Goal: Register for event/course

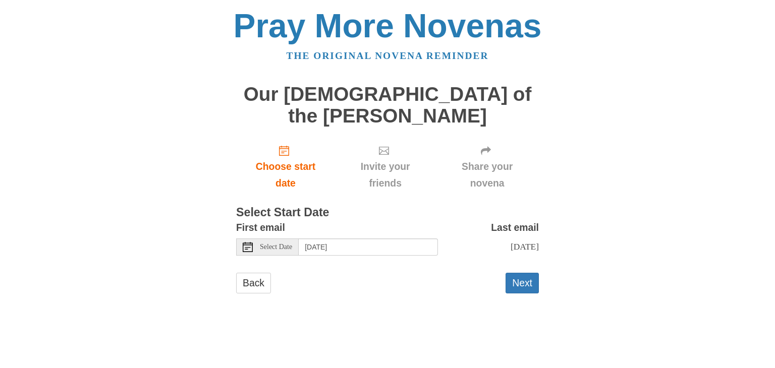
click at [272, 244] on span "Select Date" at bounding box center [276, 247] width 32 height 7
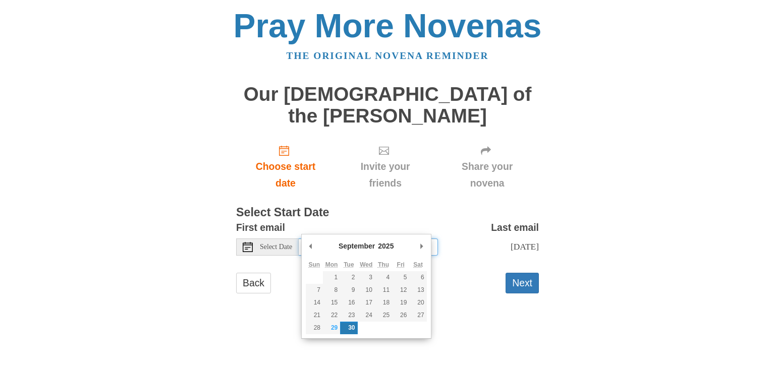
type input "[DATE]"
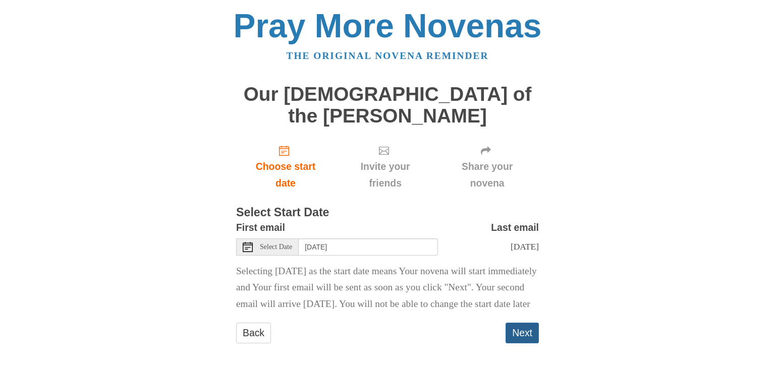
click at [528, 331] on button "Next" at bounding box center [521, 333] width 33 height 21
click at [524, 331] on button "Next" at bounding box center [521, 333] width 33 height 21
click at [527, 335] on button "Next" at bounding box center [521, 333] width 33 height 21
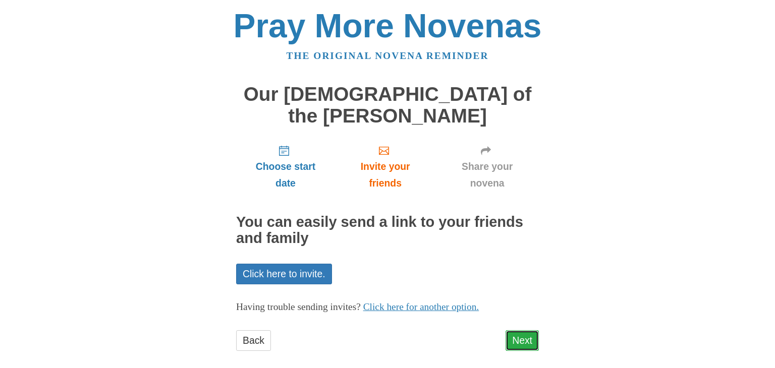
click at [528, 330] on link "Next" at bounding box center [521, 340] width 33 height 21
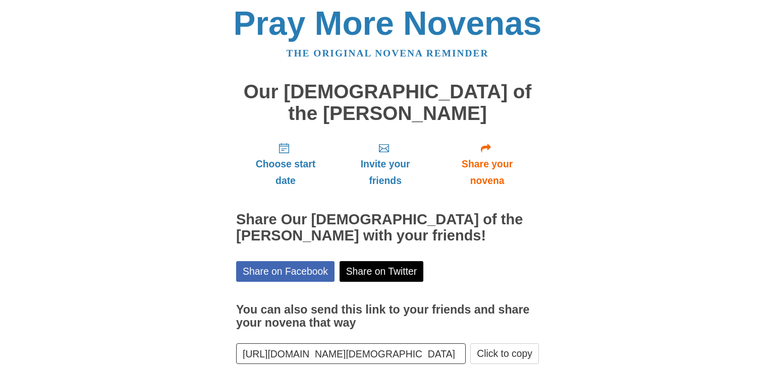
scroll to position [36, 0]
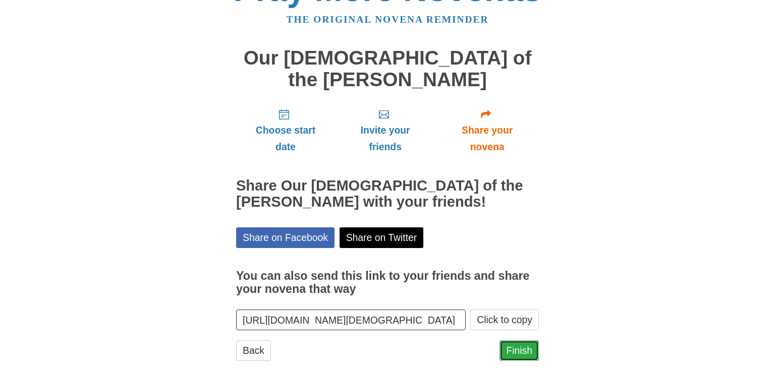
click at [520, 340] on link "Finish" at bounding box center [518, 350] width 39 height 21
